Goal: Task Accomplishment & Management: Complete application form

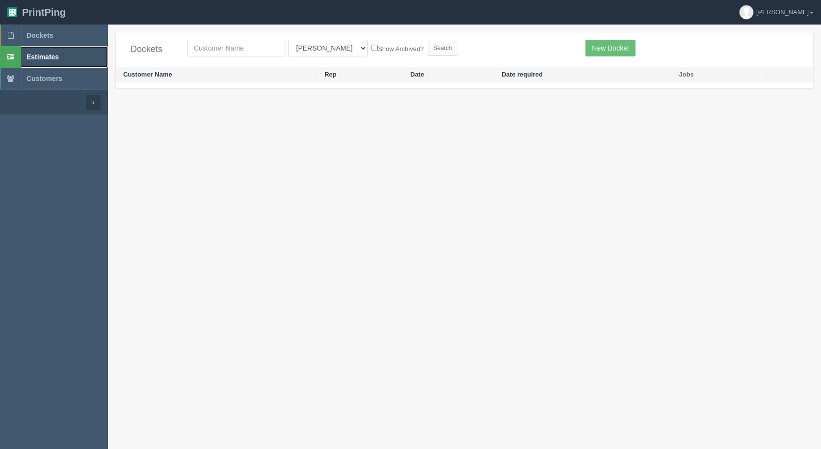
click at [39, 57] on span "Estimates" at bounding box center [43, 57] width 32 height 8
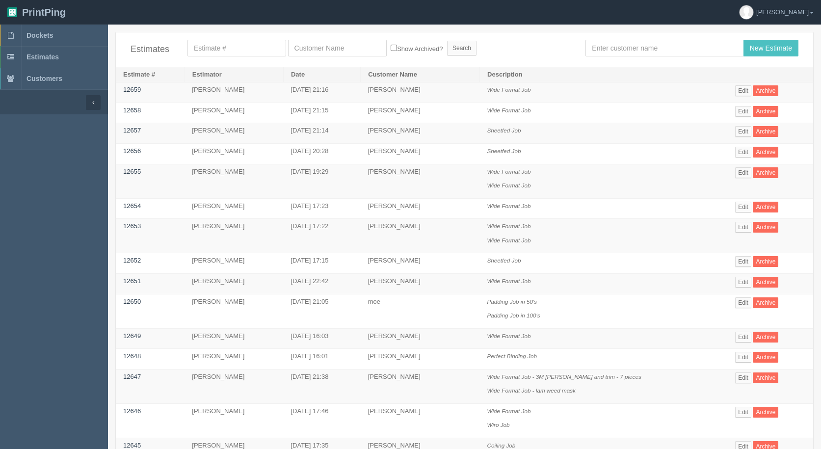
click at [625, 58] on div "Estimates Show Archived? Search New Estimate" at bounding box center [465, 49] width 698 height 34
click at [617, 43] on input "text" at bounding box center [665, 48] width 158 height 17
click at [624, 50] on input "text" at bounding box center [665, 48] width 158 height 17
click at [744, 40] on input "New Estimate" at bounding box center [771, 48] width 55 height 17
type input "arif\"
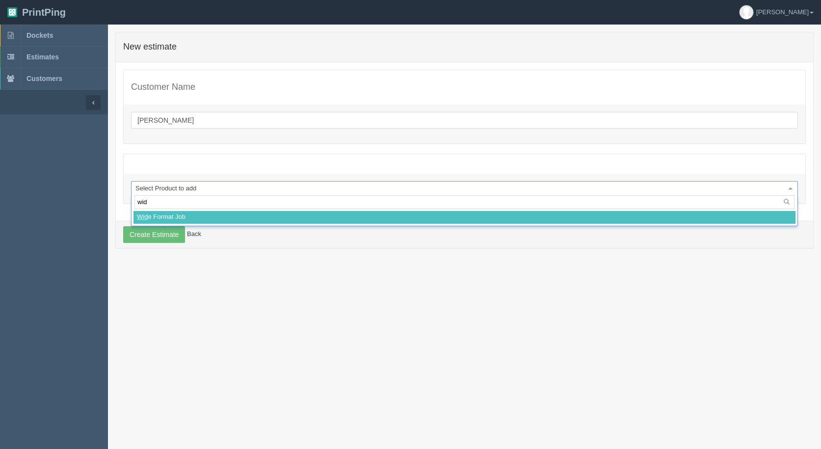
type input "wide"
select select
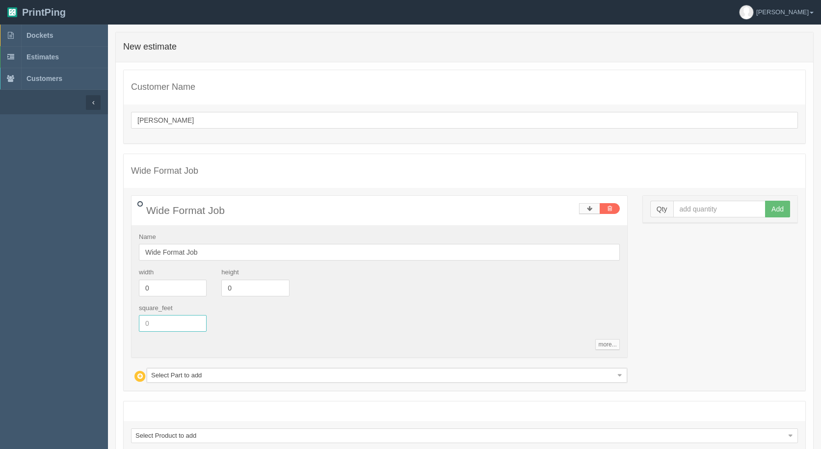
drag, startPoint x: 152, startPoint y: 320, endPoint x: 152, endPoint y: 334, distance: 14.2
click at [152, 330] on input "text" at bounding box center [173, 323] width 68 height 17
type input "1113.50"
click at [695, 213] on input "text" at bounding box center [719, 209] width 93 height 17
type input "1"
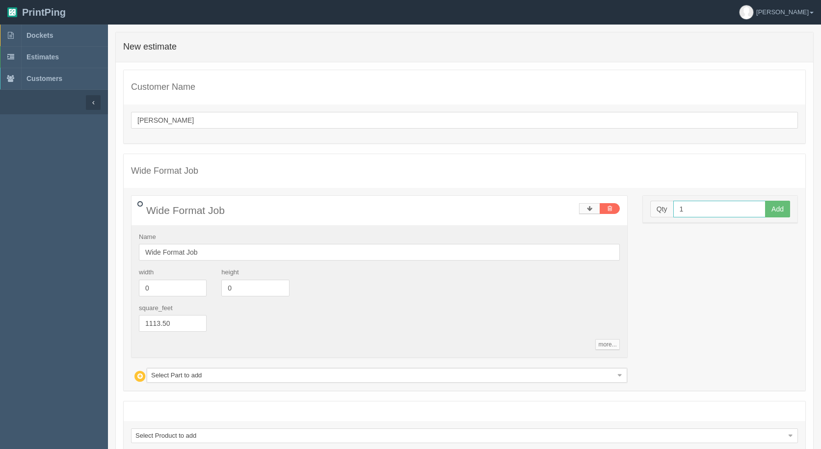
click at [765, 201] on button "Add" at bounding box center [777, 209] width 25 height 17
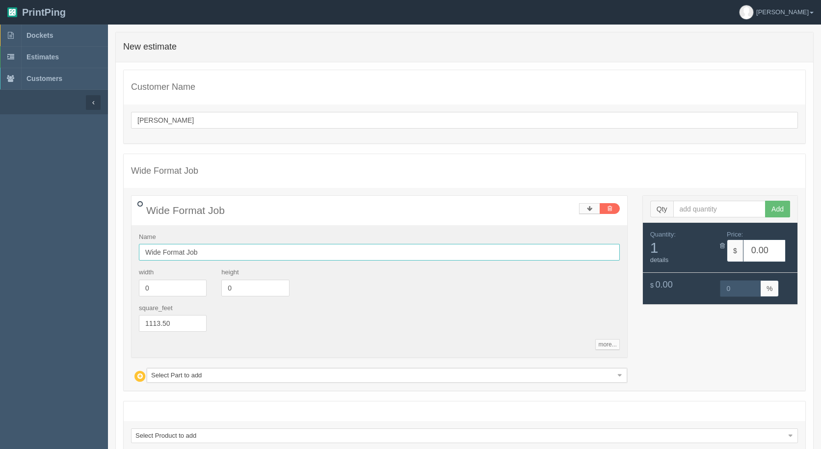
click at [202, 258] on input "Wide Format Job" at bounding box center [379, 252] width 481 height 17
type input "Wide Format Job - 8 pieces"
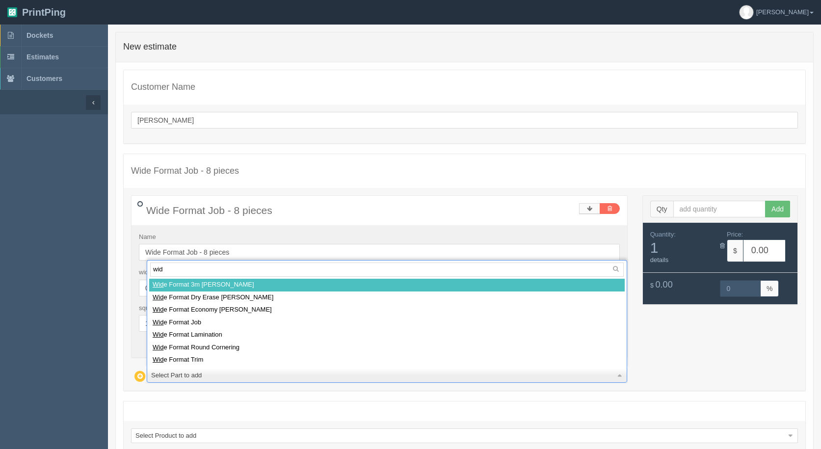
type input "wide"
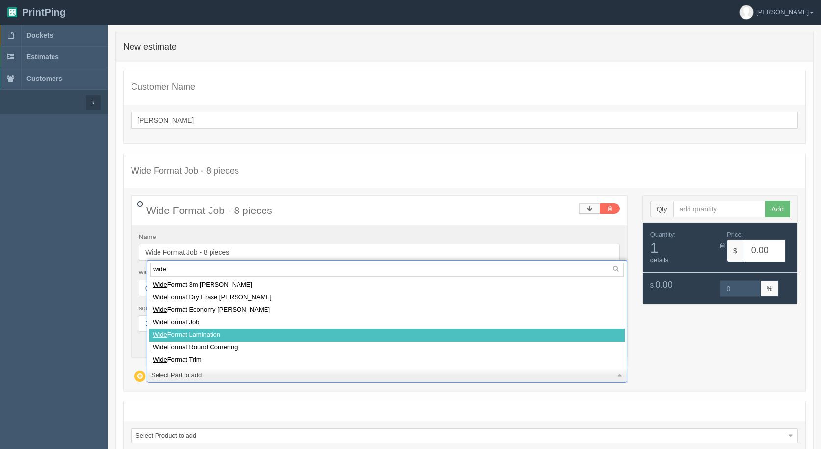
select select
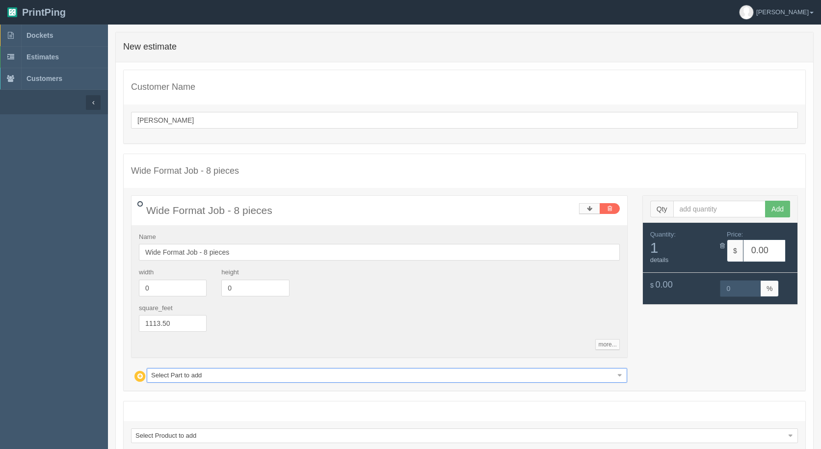
type input "2062.36"
type input "15.00"
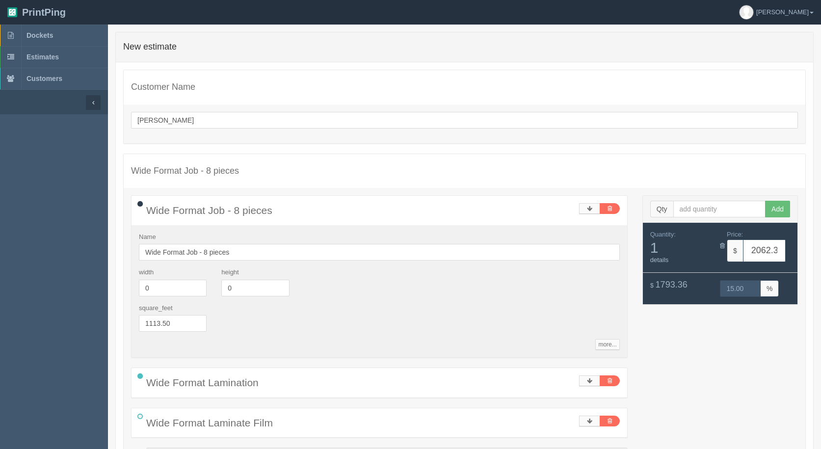
type input "w"
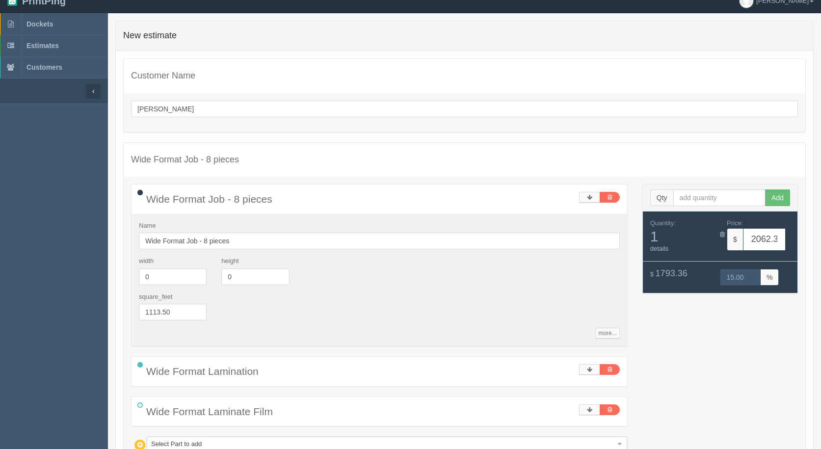
type input "wi"
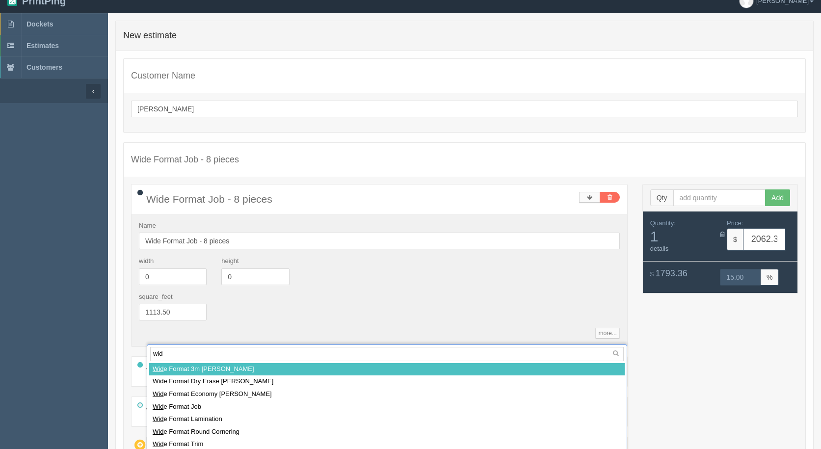
type input "wide"
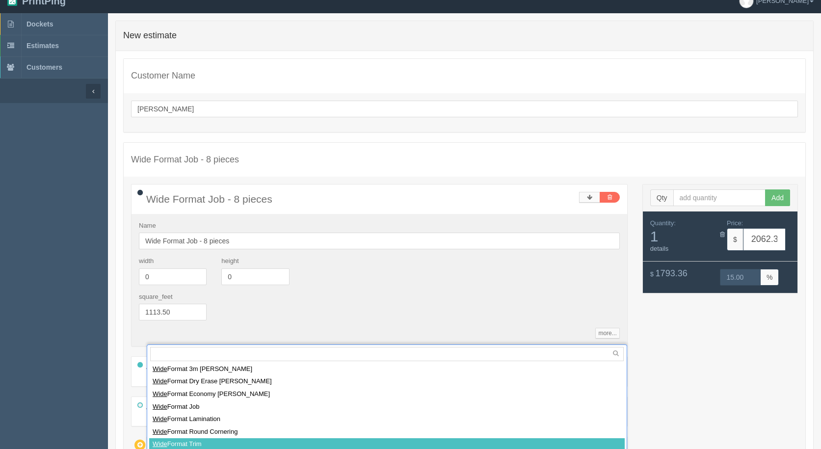
select select
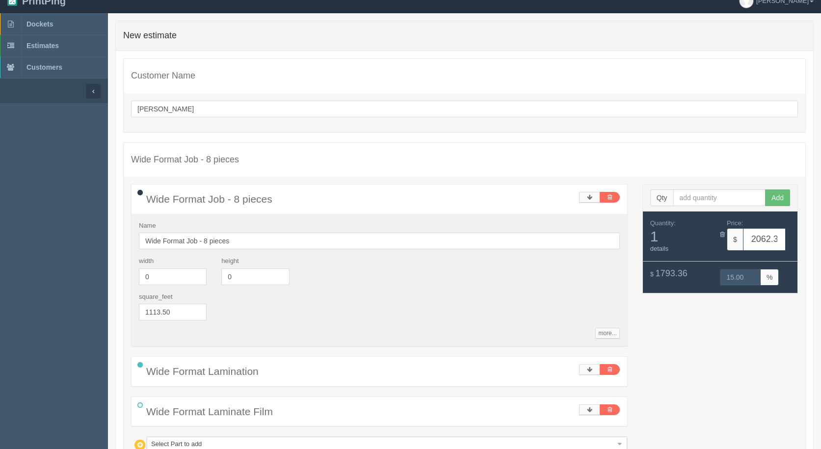
scroll to position [160, 0]
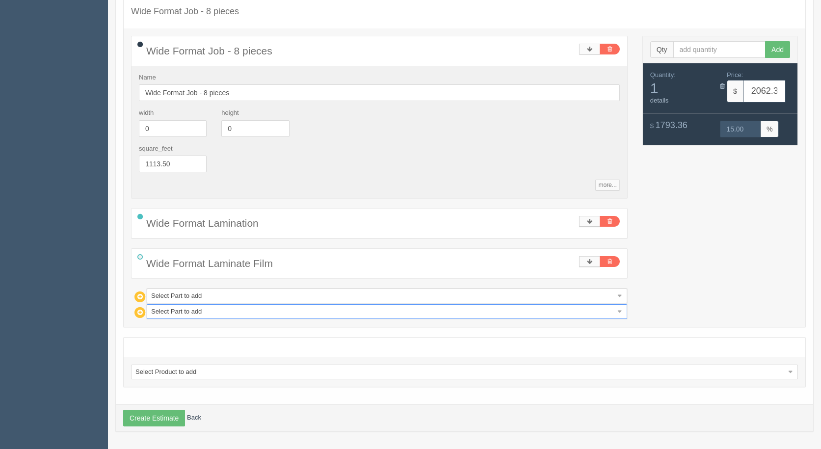
type input "2617.25"
type input "15.00"
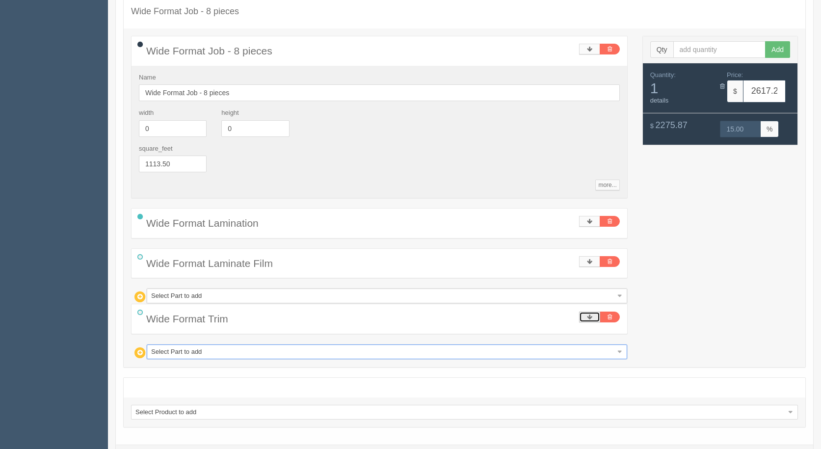
click at [594, 313] on link at bounding box center [589, 317] width 21 height 11
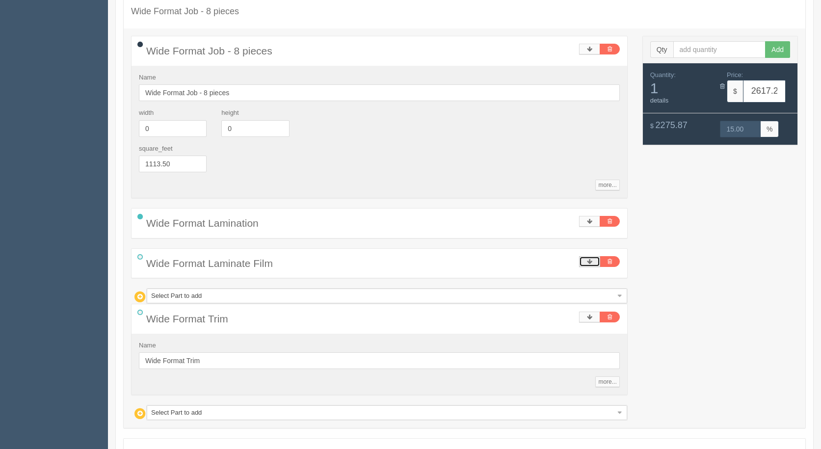
click at [592, 262] on icon at bounding box center [589, 262] width 5 height 6
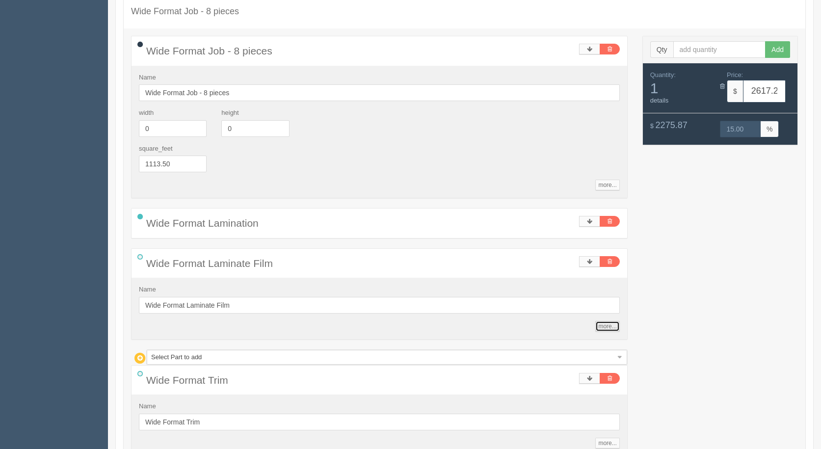
click at [609, 325] on link "more..." at bounding box center [607, 326] width 24 height 11
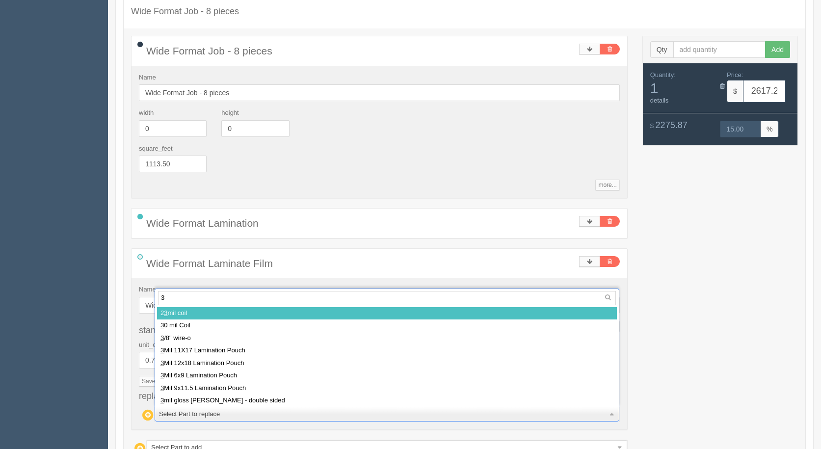
type input "3m"
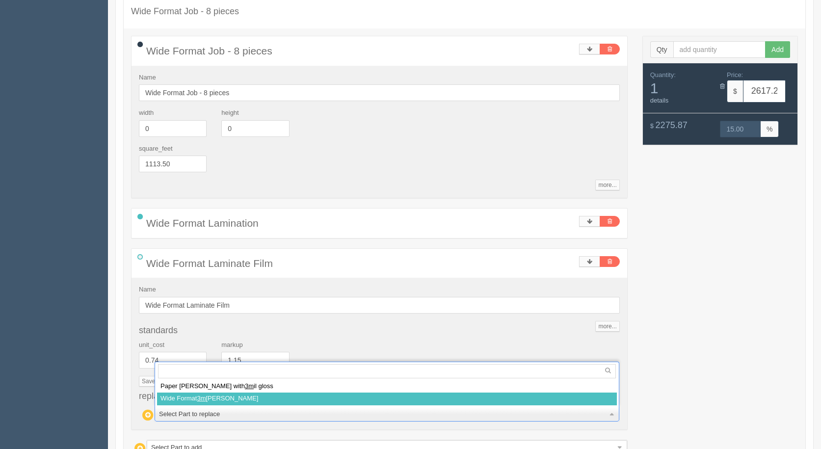
select select
type input "3129.46"
type input "15.00"
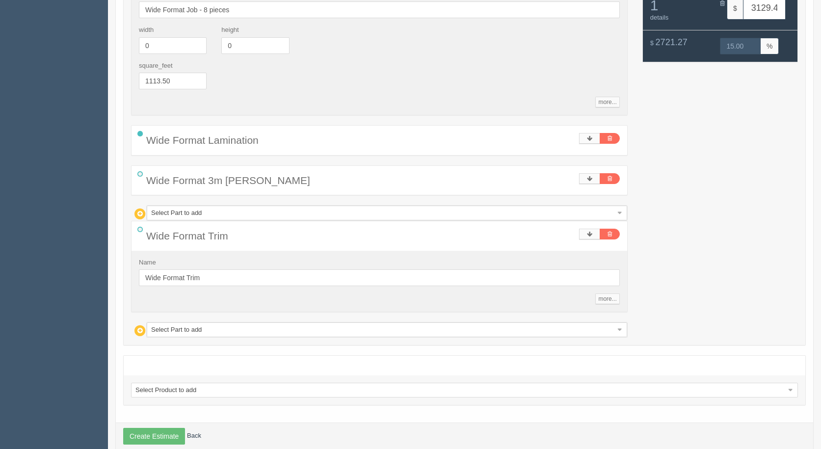
scroll to position [261, 0]
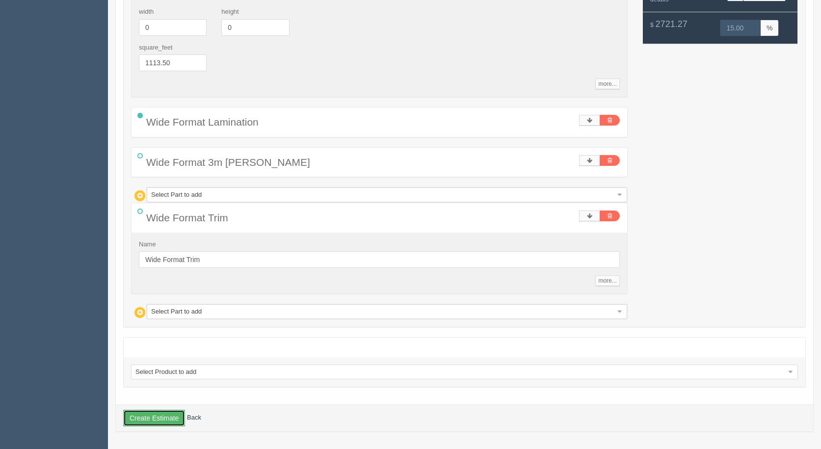
click at [155, 417] on button "Create Estimate" at bounding box center [154, 418] width 62 height 17
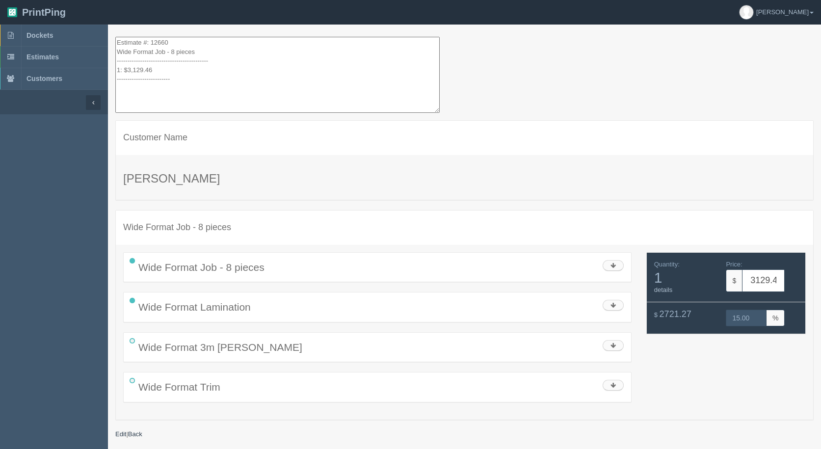
drag, startPoint x: 171, startPoint y: 87, endPoint x: 67, endPoint y: -43, distance: 166.5
click at [67, 0] on html "PrintPing Gerry Administration Edit account ( info@allrushbindery.com ) Logout …" at bounding box center [410, 237] width 821 height 474
click at [27, 52] on link "Estimates" at bounding box center [54, 57] width 108 height 22
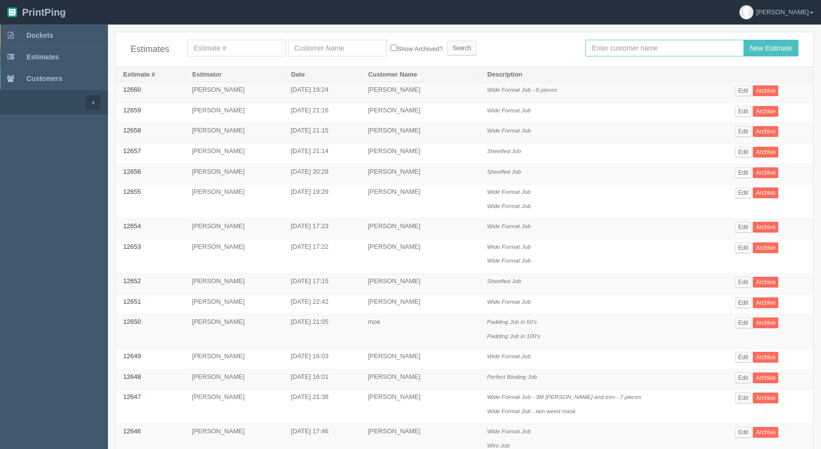
click at [625, 49] on input "text" at bounding box center [665, 48] width 158 height 17
type input "[PERSON_NAME]"
click at [744, 40] on input "New Estimate" at bounding box center [771, 48] width 55 height 17
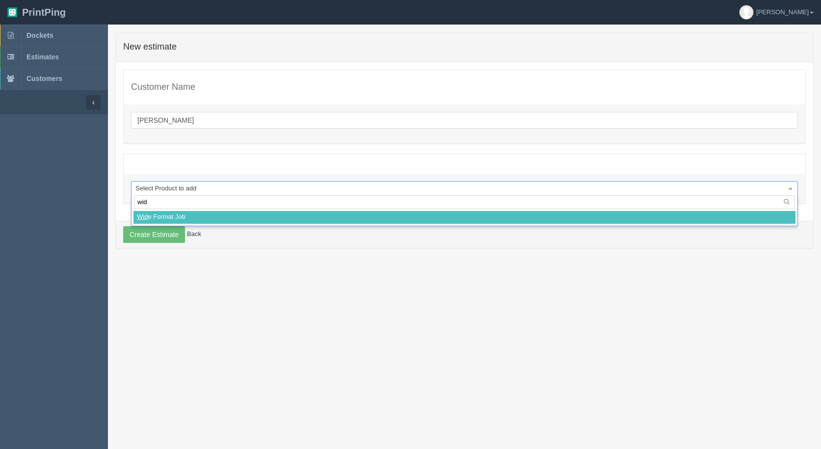
type input "wide"
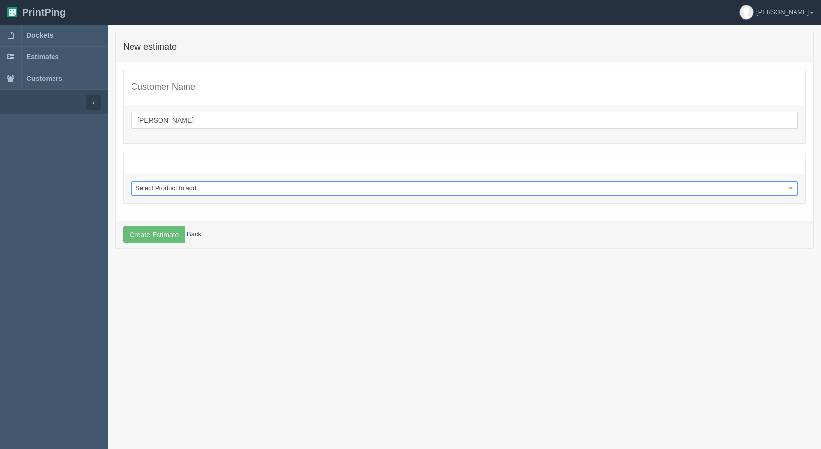
select select
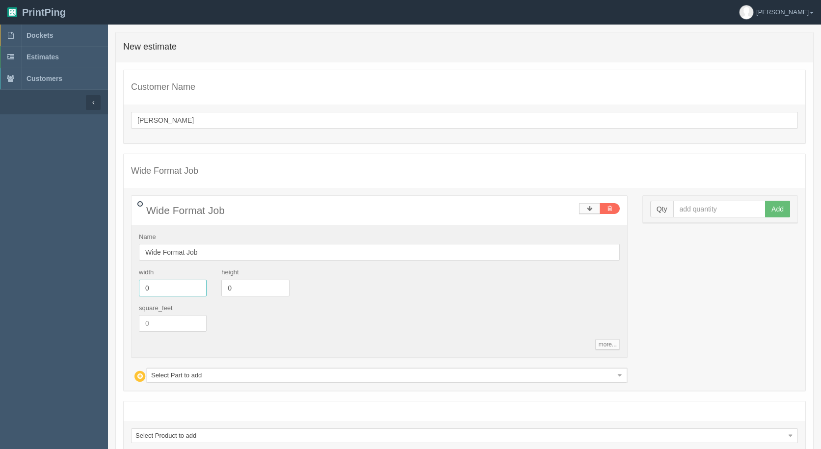
drag, startPoint x: 161, startPoint y: 290, endPoint x: 60, endPoint y: 258, distance: 106.5
click at [67, 261] on section "Dockets Estimates Customers" at bounding box center [410, 269] width 821 height 488
type input "11.5"
type input "3"
click at [690, 210] on input "text" at bounding box center [719, 209] width 93 height 17
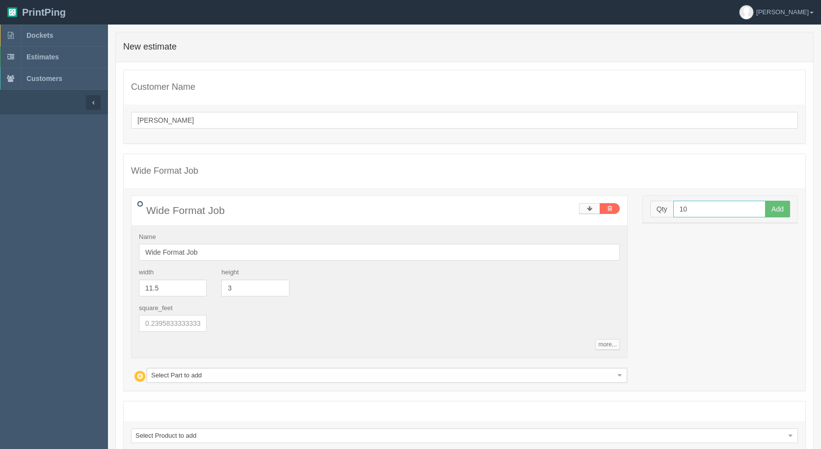
type input "10"
click at [765, 201] on button "Add" at bounding box center [777, 209] width 25 height 17
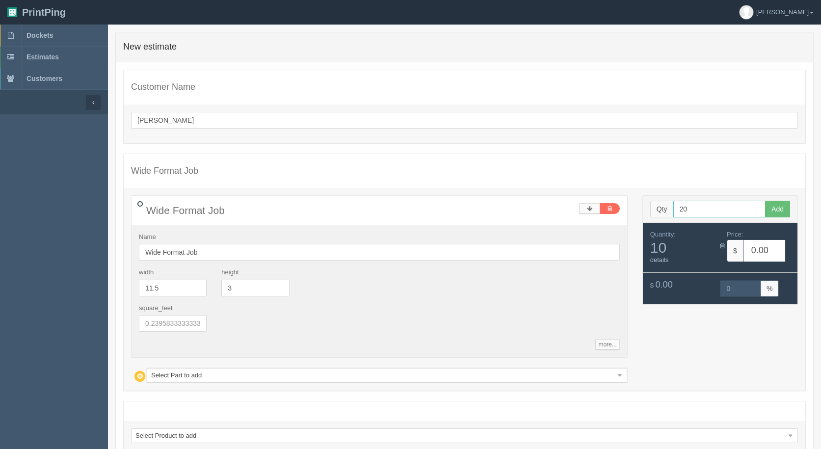
type input "20"
click at [765, 201] on button "Add" at bounding box center [777, 209] width 25 height 17
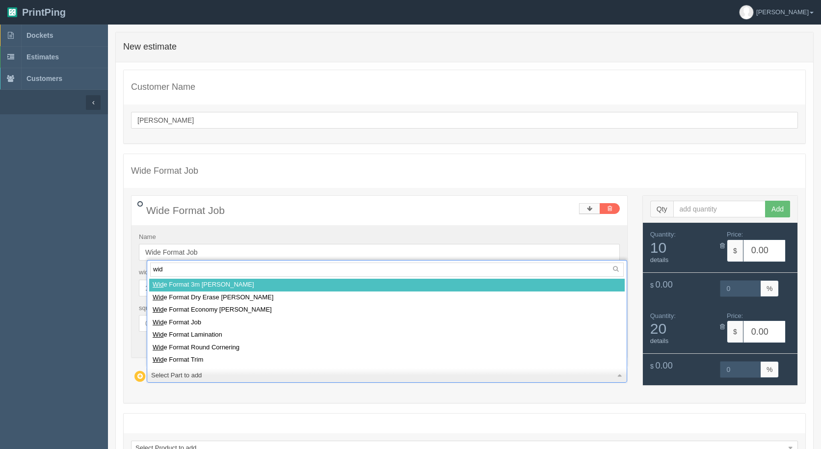
type input "wide"
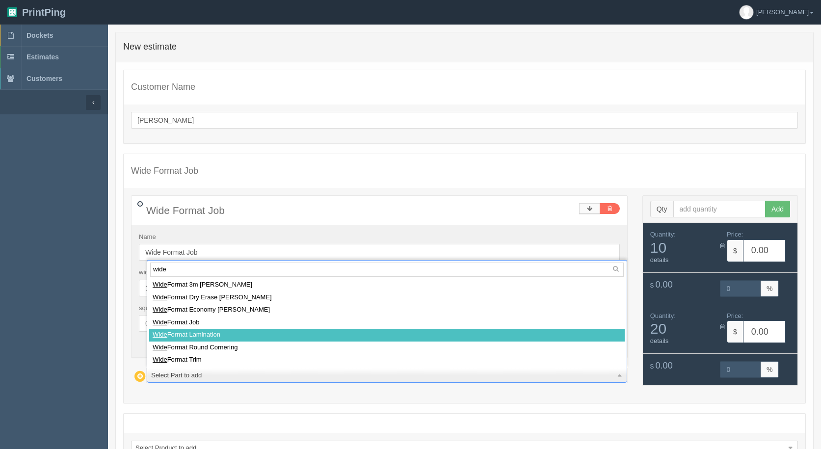
select select
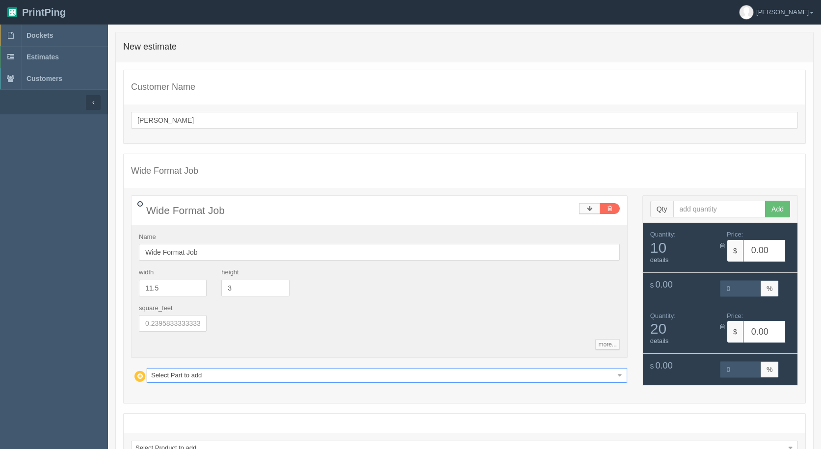
type input "9.41"
type input "15.04"
type input "13.84"
type input "15.05"
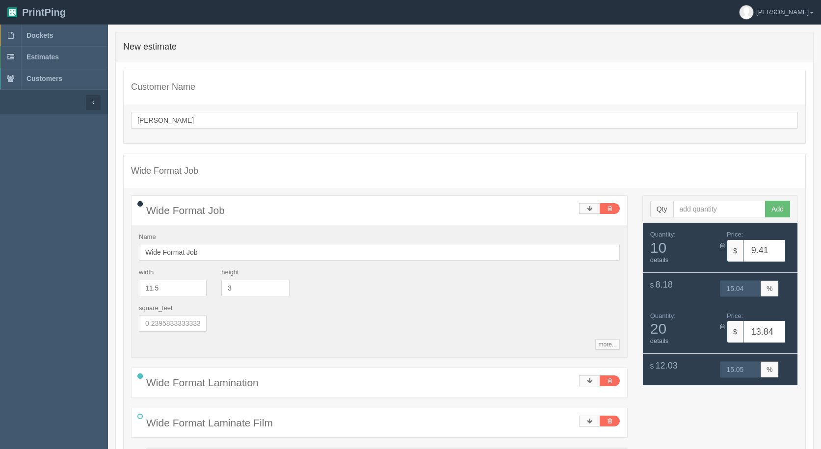
type input "w"
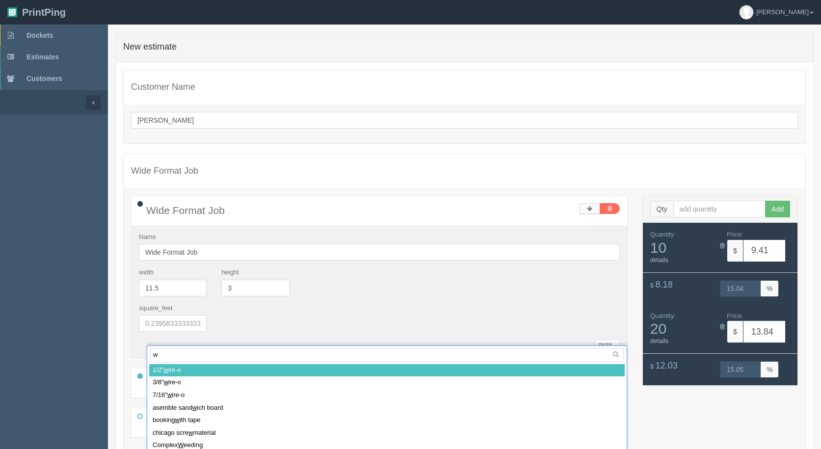
scroll to position [11, 0]
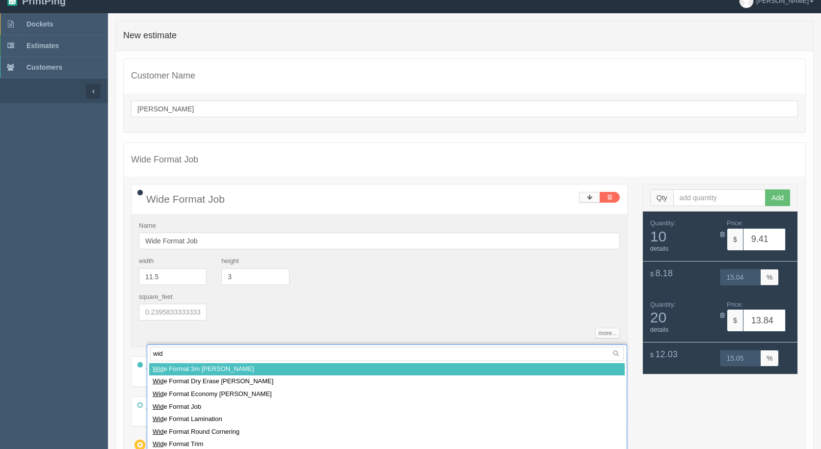
type input "wide"
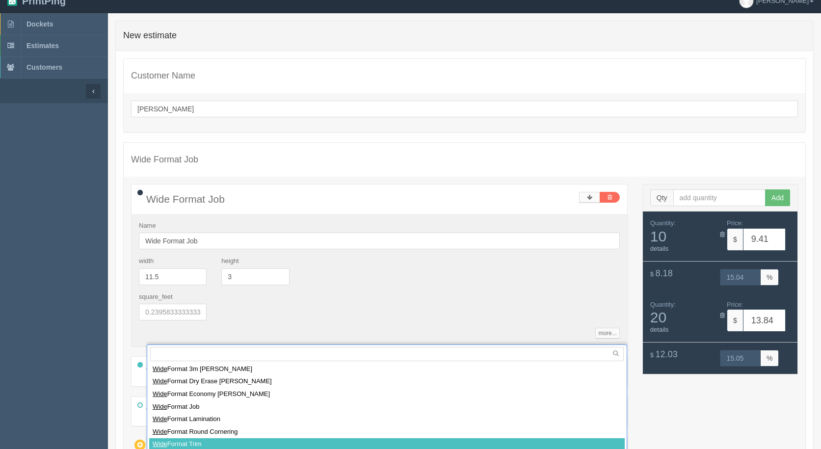
select select
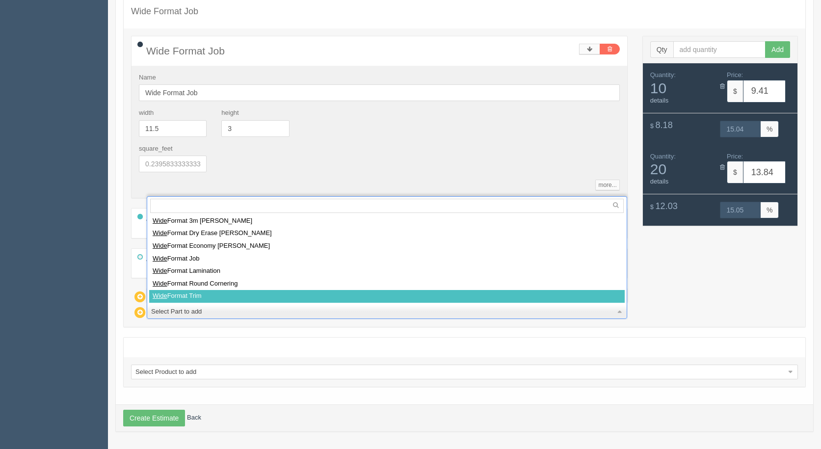
type input "10.60"
type input "14.97"
type input "16.22"
type input "14.95"
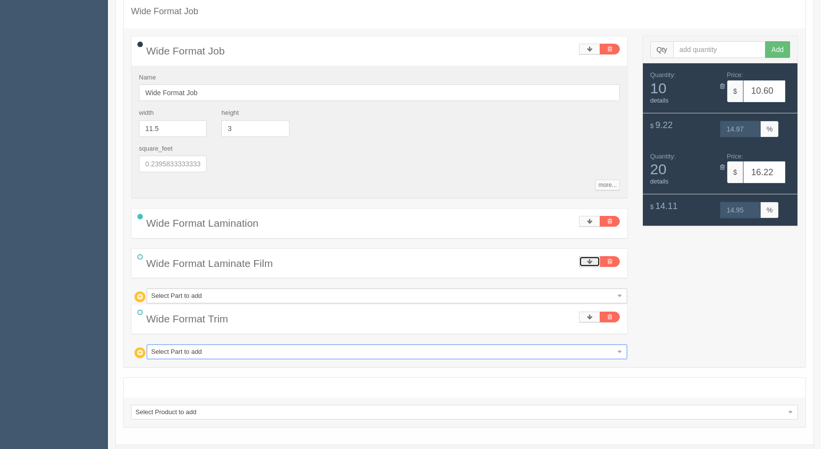
click at [589, 262] on icon at bounding box center [589, 262] width 5 height 6
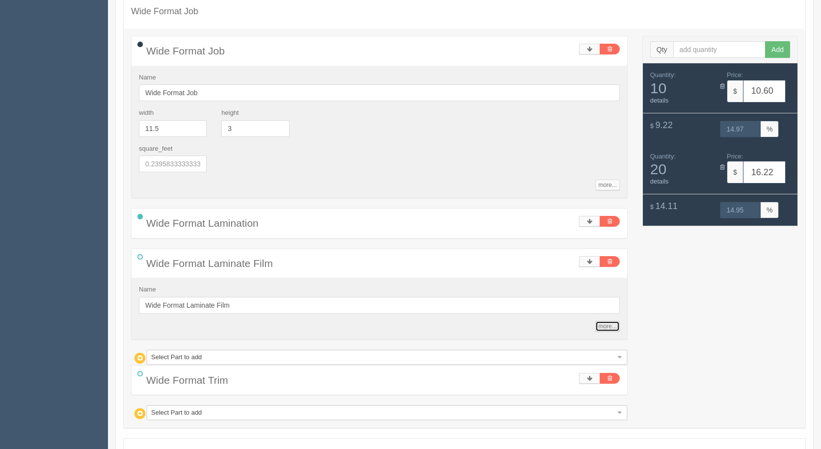
click at [617, 326] on link "more..." at bounding box center [607, 326] width 24 height 11
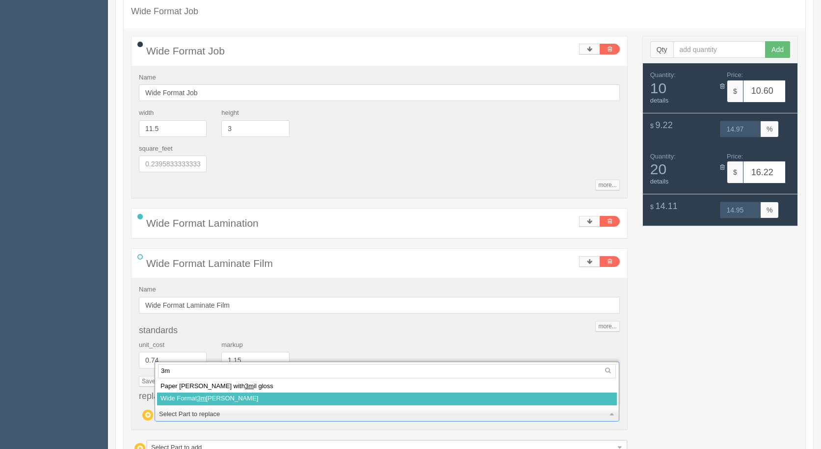
type input "3m"
select select
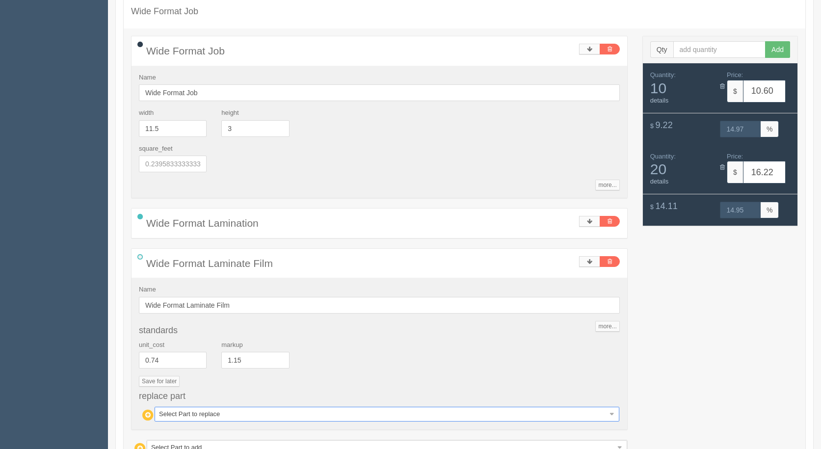
type input "11.71"
type input "15.03"
type input "18.43"
type input "15.04"
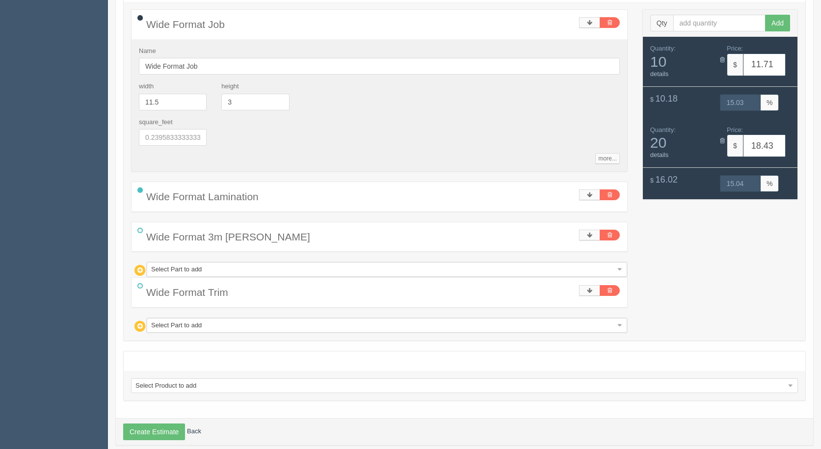
scroll to position [200, 0]
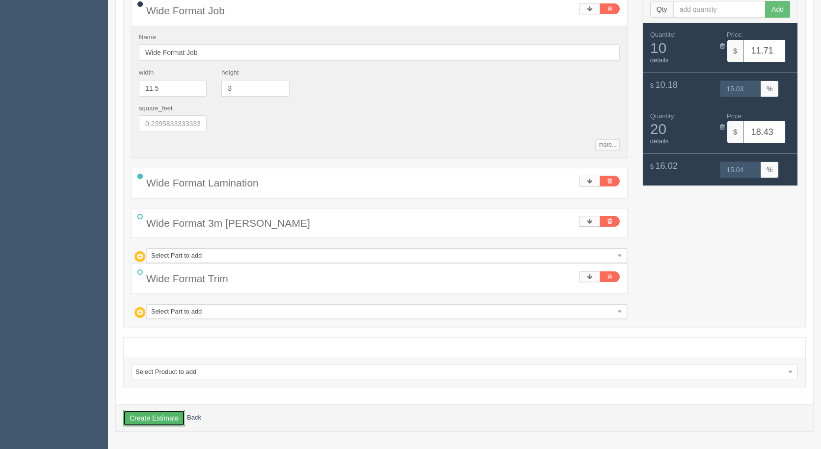
click at [155, 417] on button "Create Estimate" at bounding box center [154, 418] width 62 height 17
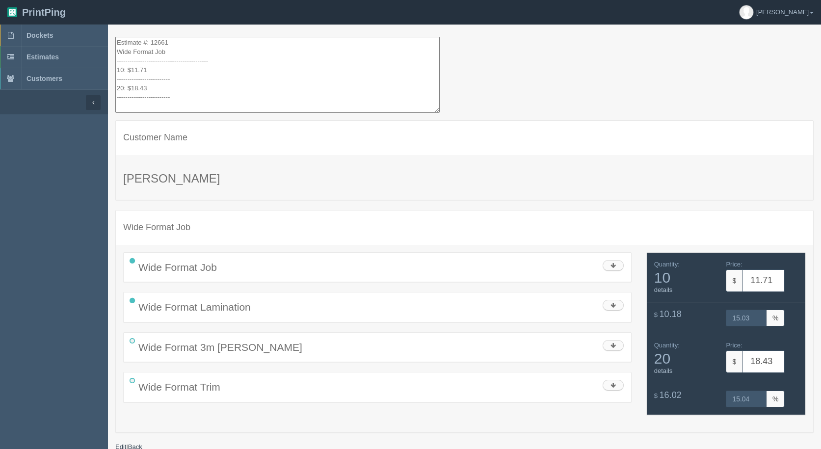
drag, startPoint x: 176, startPoint y: 101, endPoint x: 74, endPoint y: -43, distance: 176.4
click at [74, 0] on html "PrintPing [PERSON_NAME] Administration Edit account ( [EMAIL_ADDRESS][DOMAIN_NA…" at bounding box center [410, 237] width 821 height 474
click at [45, 58] on span "Estimates" at bounding box center [43, 57] width 32 height 8
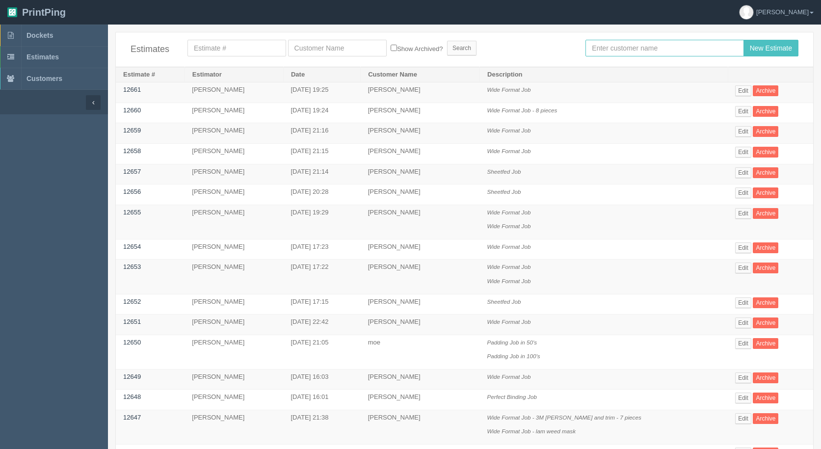
click at [621, 44] on input "text" at bounding box center [665, 48] width 158 height 17
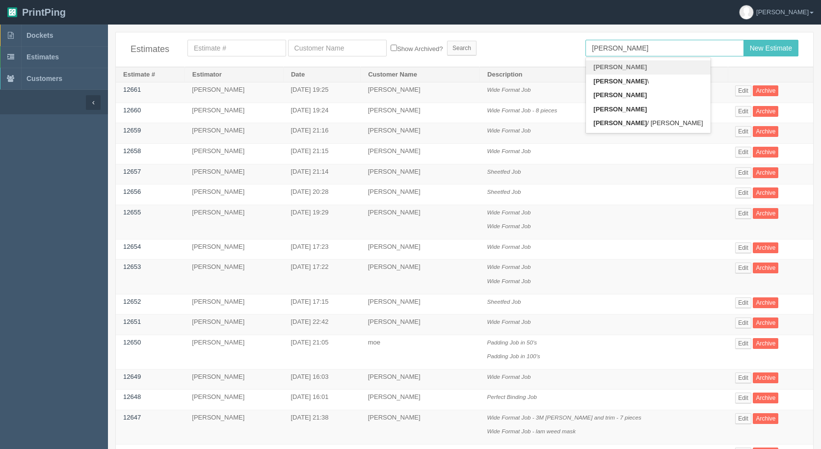
type input "[PERSON_NAME]"
click at [744, 40] on input "New Estimate" at bounding box center [771, 48] width 55 height 17
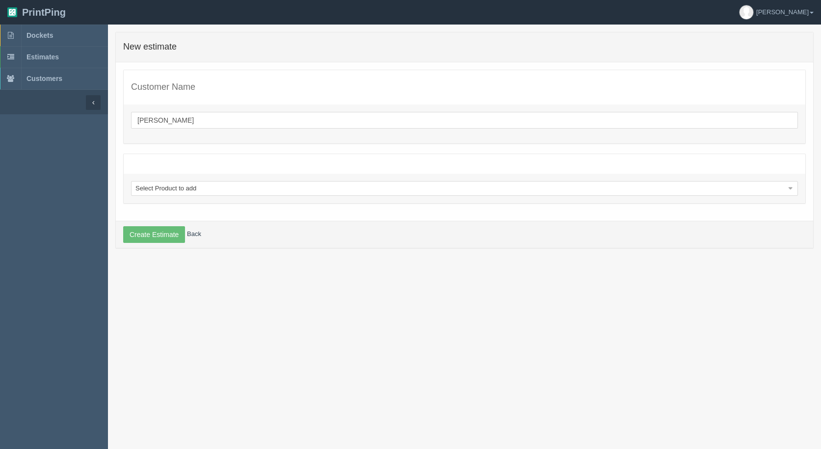
click at [217, 199] on div "Select Product to add Select Product to add Booking Job Coiling Job Perfect Bin…" at bounding box center [465, 188] width 682 height 29
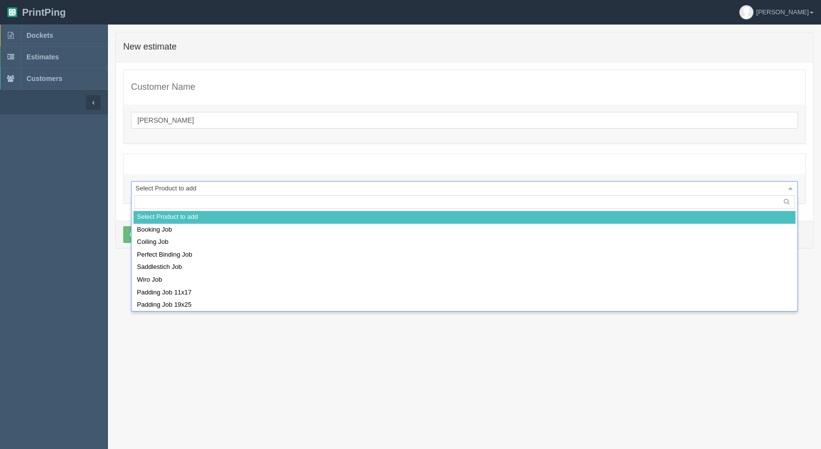
type input "a"
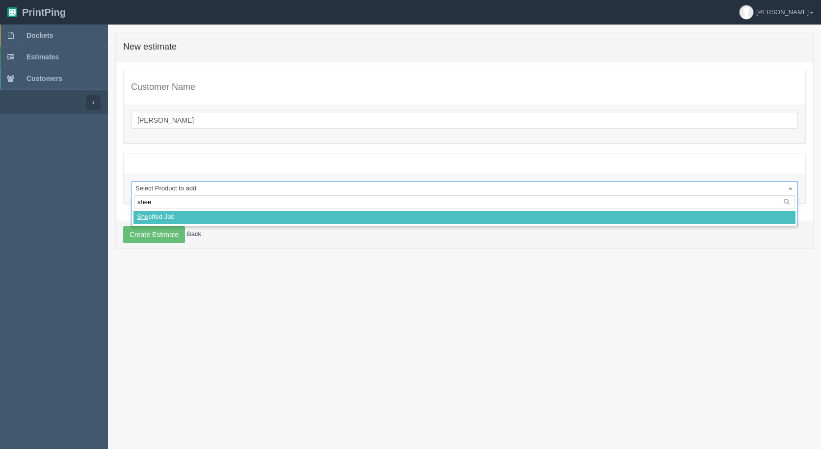
type input "sheet"
select select
select select "0"
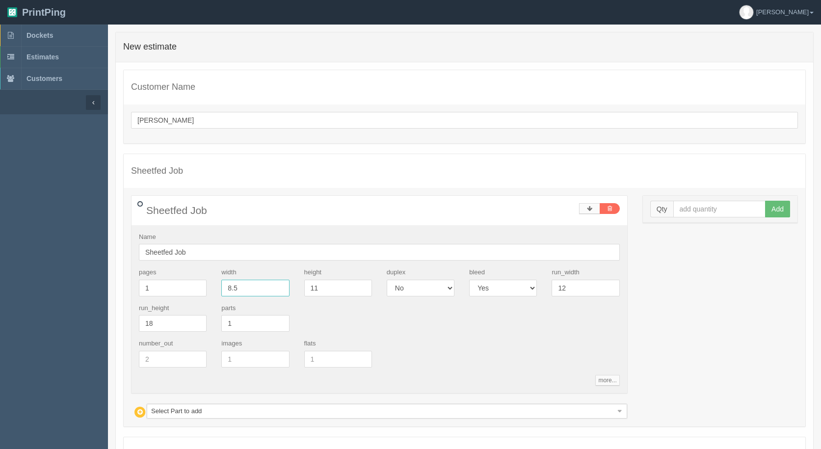
drag, startPoint x: 267, startPoint y: 291, endPoint x: 91, endPoint y: 262, distance: 178.1
click at [91, 262] on section "Dockets Estimates Customers" at bounding box center [410, 287] width 821 height 524
type input "30"
type input "5"
click at [594, 285] on input "12" at bounding box center [586, 288] width 68 height 17
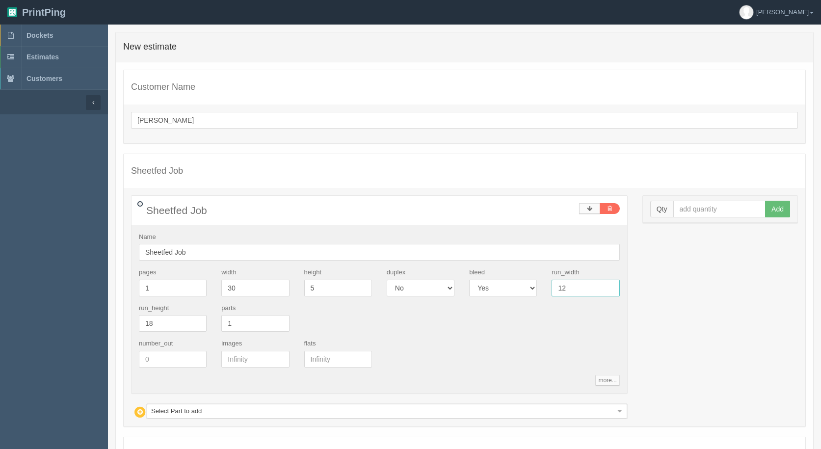
drag, startPoint x: 568, startPoint y: 285, endPoint x: 505, endPoint y: 285, distance: 63.3
click at [505, 285] on div "pages 1 width 30 height 5 duplex Yes No bleed Yes No run_width 12 run_height 18…" at bounding box center [380, 303] width 496 height 71
type input "19"
type input "25"
click at [694, 210] on input "text" at bounding box center [719, 209] width 93 height 17
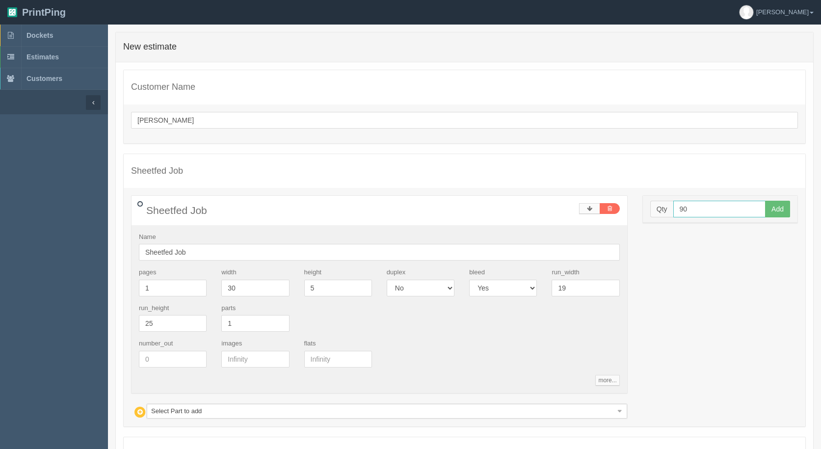
type input "90"
click at [765, 201] on button "Add" at bounding box center [777, 209] width 25 height 17
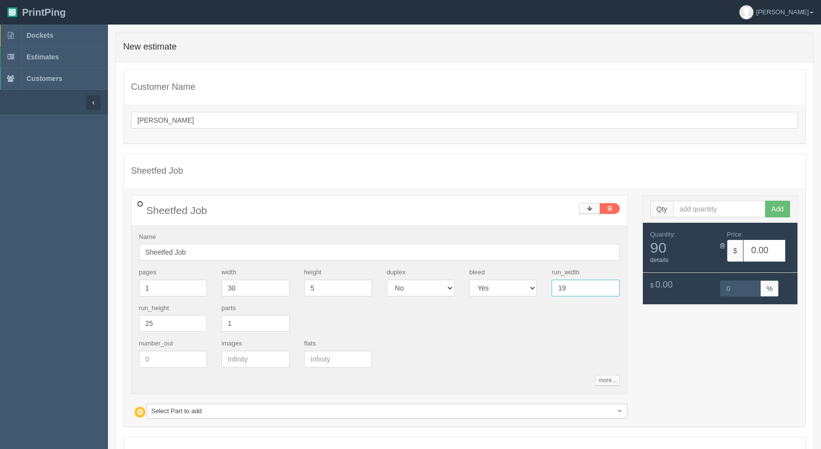
drag, startPoint x: 576, startPoint y: 289, endPoint x: 443, endPoint y: 271, distance: 134.2
click at [483, 278] on div "pages 1 width 30 height 5 duplex Yes No bleed Yes No run_width 19 run_height 25…" at bounding box center [380, 303] width 496 height 71
type input "31"
type input "5"
type input "9"
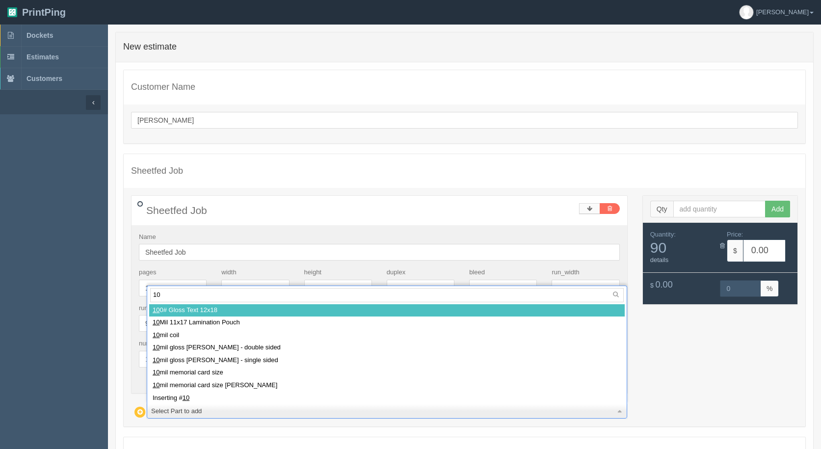
type input "100"
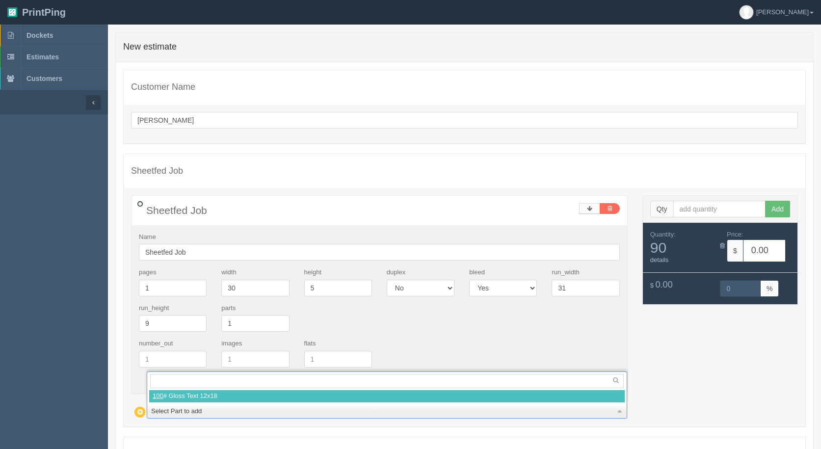
select select
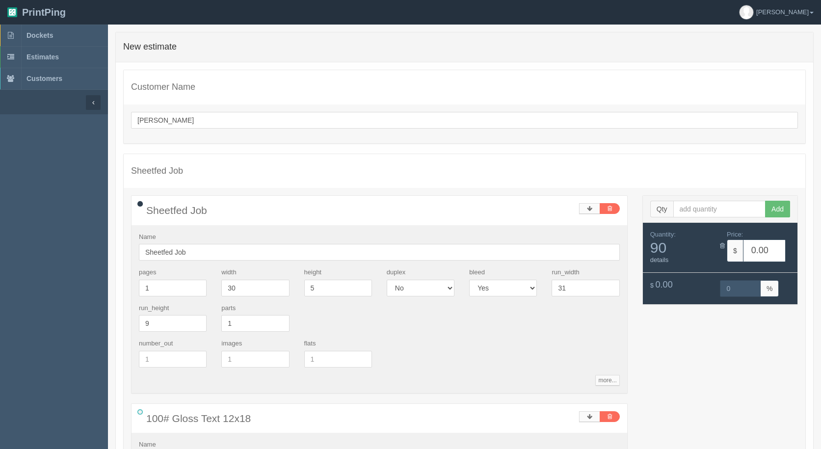
scroll to position [272, 0]
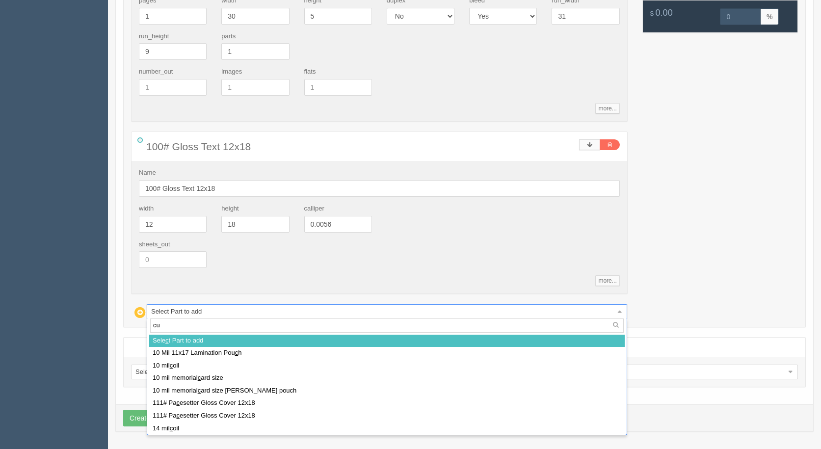
type input "cut"
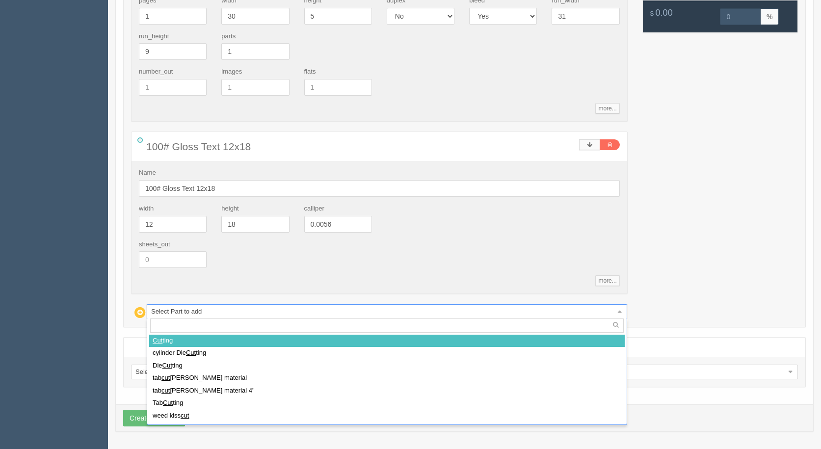
select select
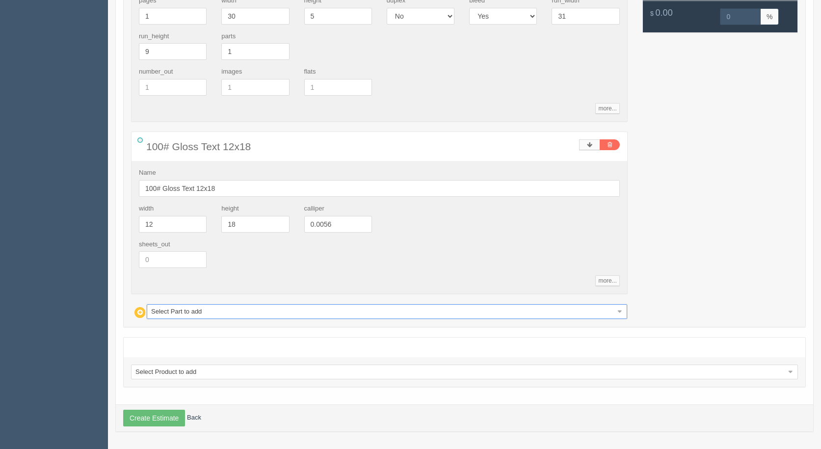
type input "5.20"
type input "100.00"
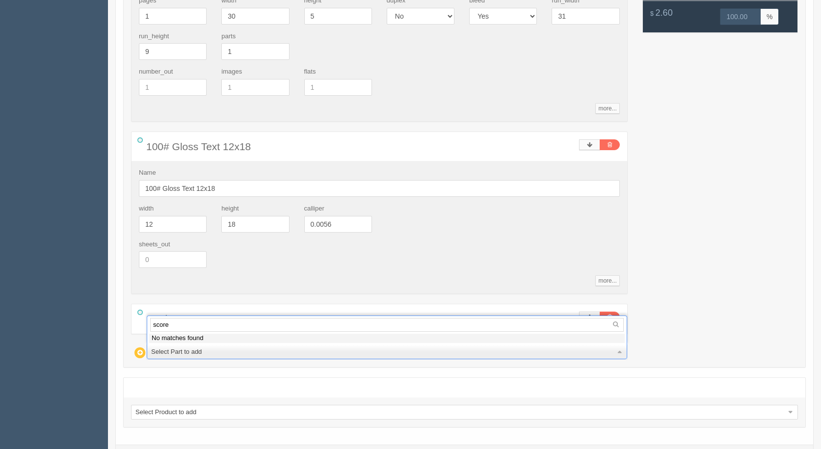
type input "scor"
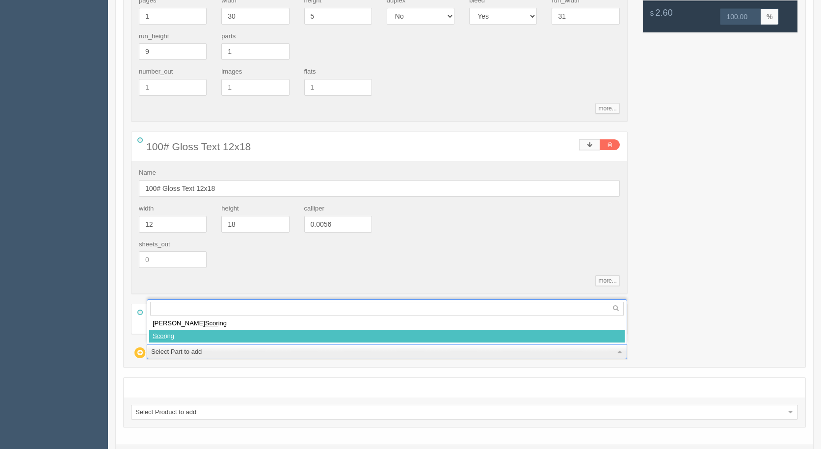
select select
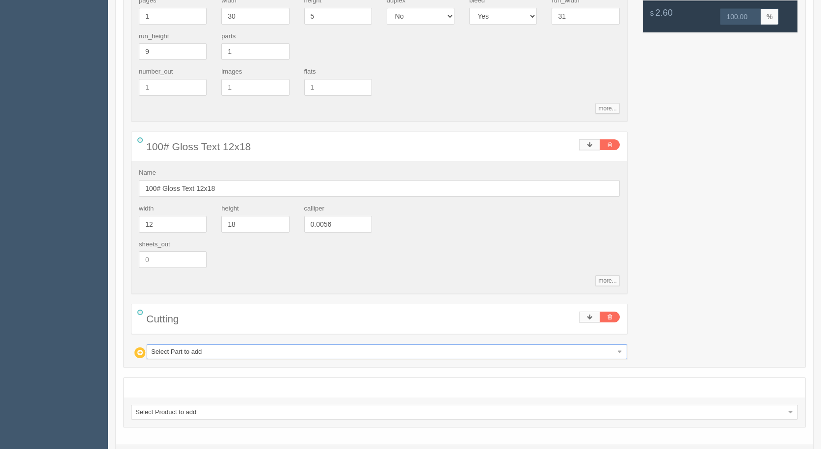
type input "11.68"
type input "41.92"
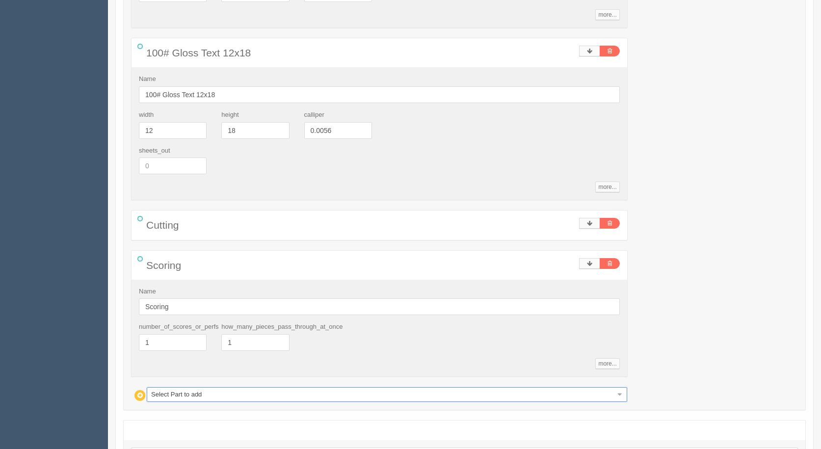
scroll to position [449, 0]
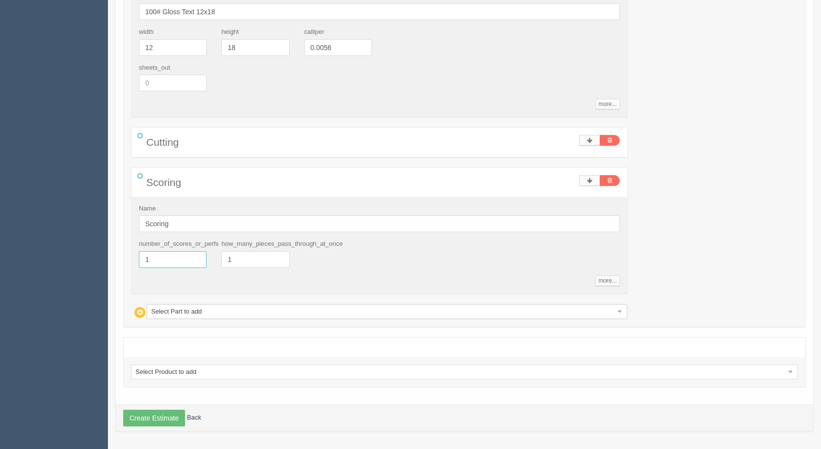
drag, startPoint x: 163, startPoint y: 260, endPoint x: 70, endPoint y: 254, distance: 93.5
click at [71, 253] on section "Dockets Estimates Customers" at bounding box center [410, 12] width 821 height 873
type input "4"
type input "12.18"
type input "40.48"
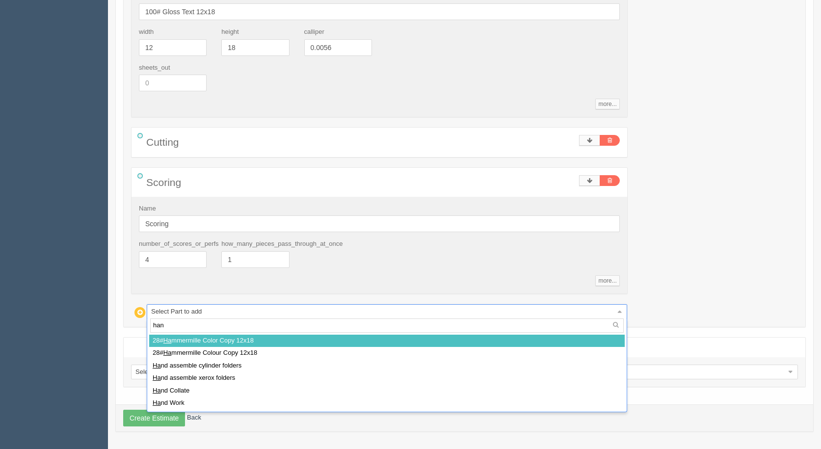
type input "hand"
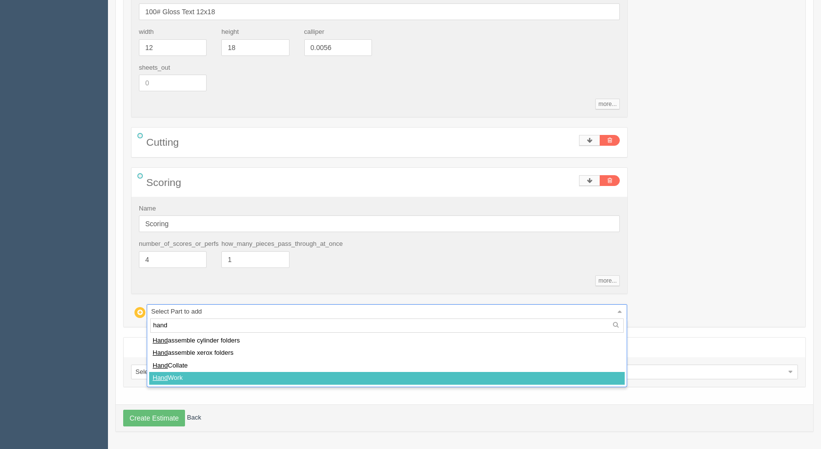
select select
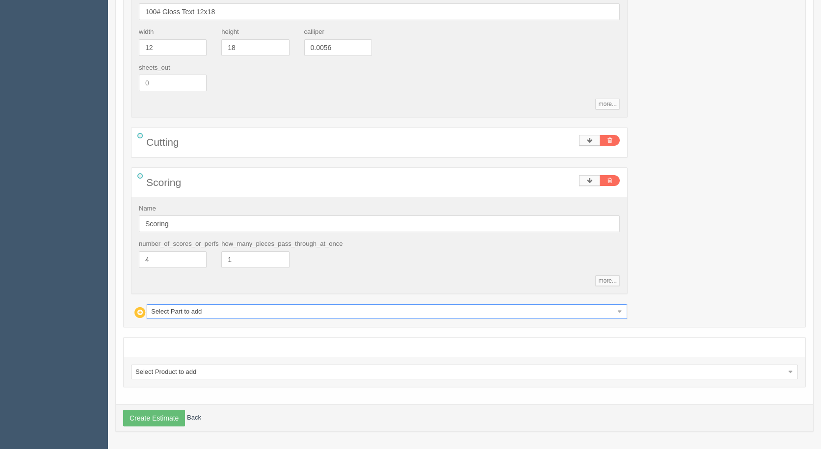
type input "19.65"
type input "29.53"
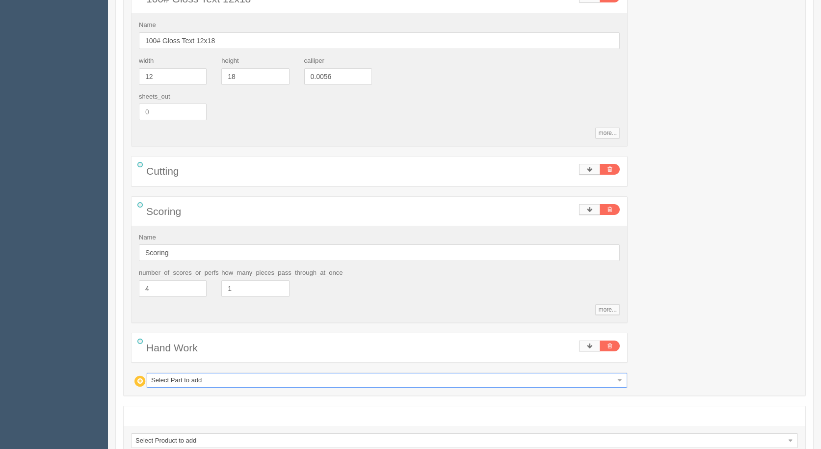
scroll to position [488, 0]
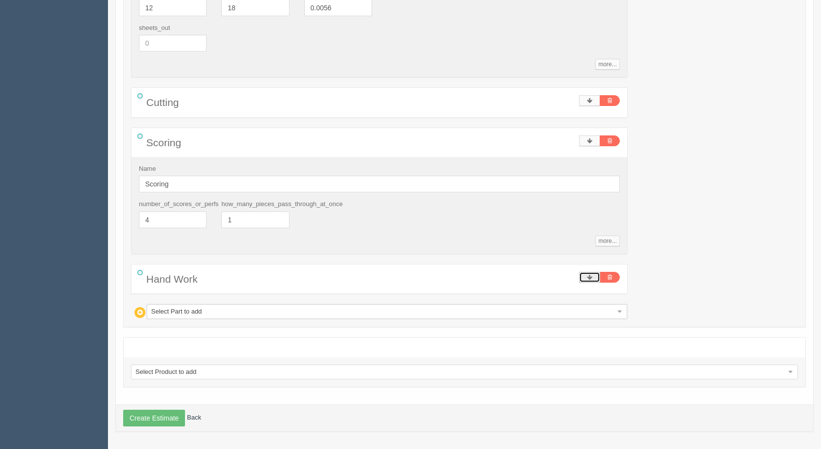
click at [594, 276] on link at bounding box center [589, 277] width 21 height 11
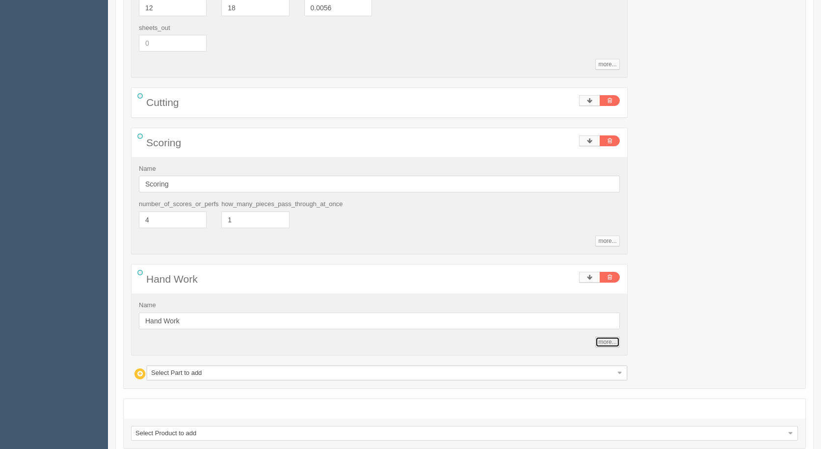
click at [609, 341] on link "more..." at bounding box center [607, 342] width 24 height 11
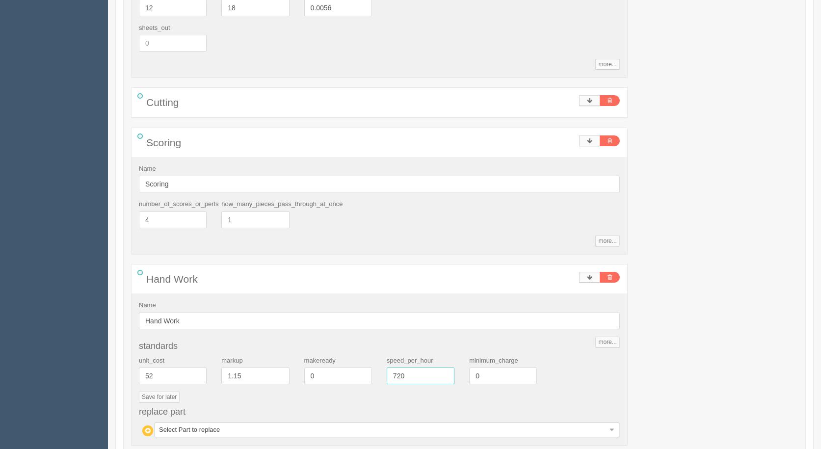
drag, startPoint x: 404, startPoint y: 381, endPoint x: 320, endPoint y: 369, distance: 85.3
click at [321, 370] on div "unit_cost 52 markup 1.15 makeready 0 speed_per_hour 720 minimum_charge 0" at bounding box center [380, 374] width 496 height 36
type input "1"
type input "50"
type input "119.82"
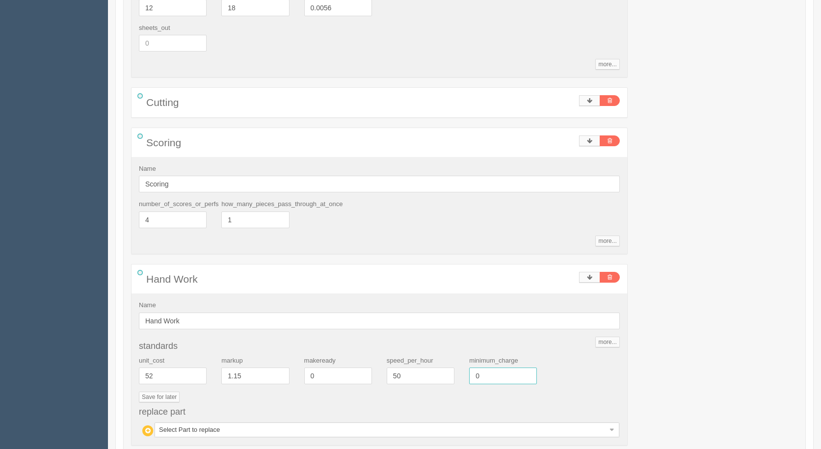
type input "17.16"
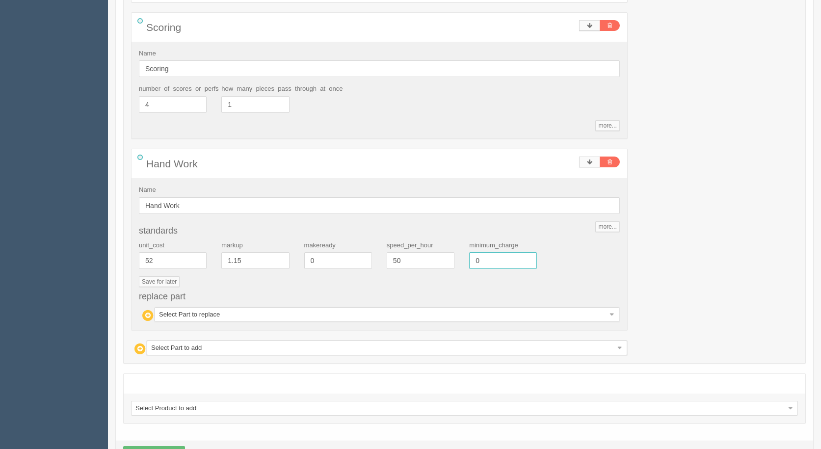
scroll to position [640, 0]
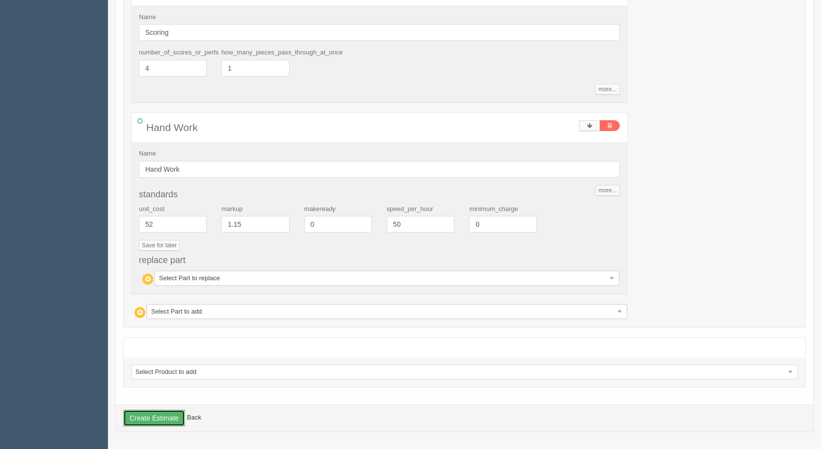
click at [176, 418] on button "Create Estimate" at bounding box center [154, 418] width 62 height 17
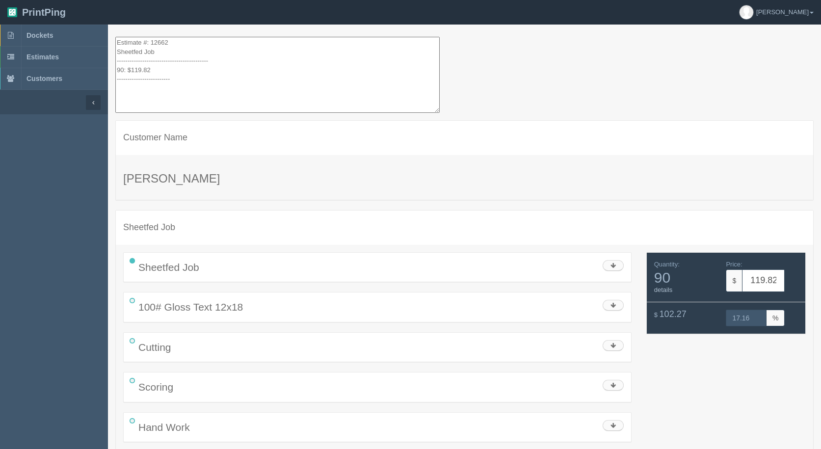
drag, startPoint x: 178, startPoint y: 92, endPoint x: 69, endPoint y: -43, distance: 173.1
click at [69, 0] on html "PrintPing Gerry Administration Edit account ( info@allrushbindery.com ) Logout …" at bounding box center [410, 243] width 821 height 486
